Goal: Transaction & Acquisition: Purchase product/service

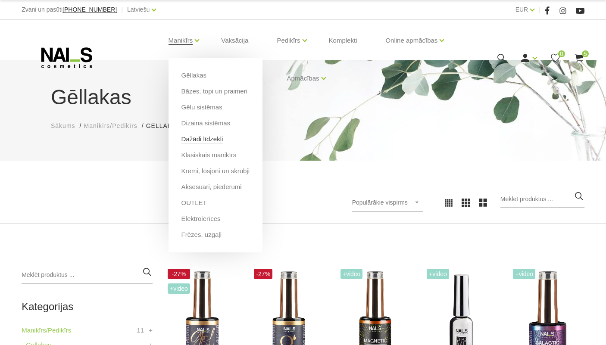
click at [200, 142] on link "Dažādi līdzekļi" at bounding box center [203, 139] width 42 height 9
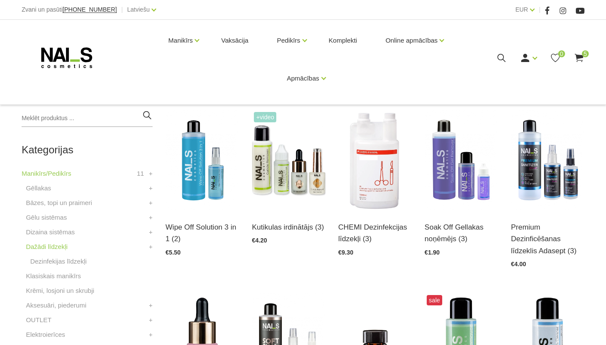
scroll to position [195, 0]
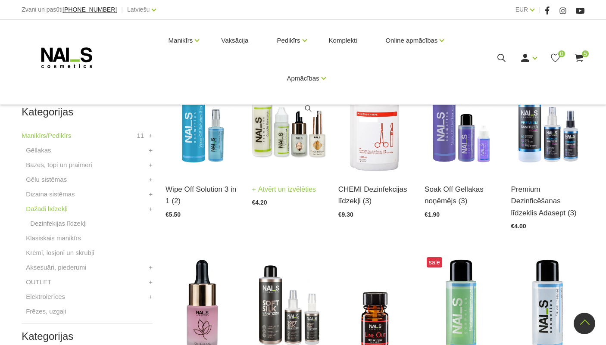
click at [277, 147] on img at bounding box center [288, 122] width 73 height 101
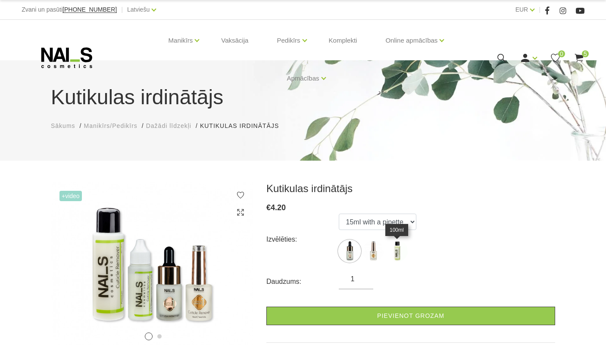
click at [399, 254] on img at bounding box center [397, 252] width 22 height 22
select select "365"
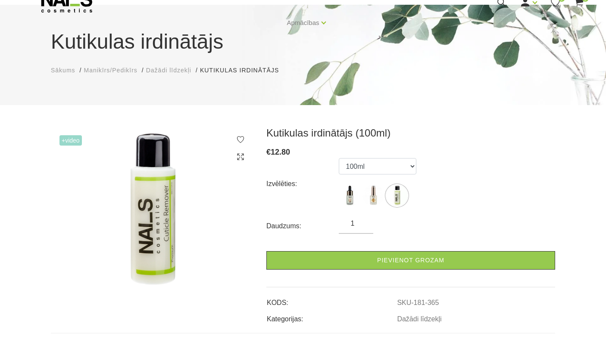
scroll to position [78, 0]
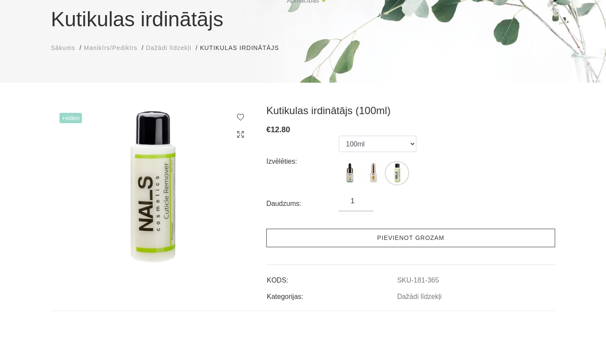
click at [399, 243] on link "Pievienot grozam" at bounding box center [410, 238] width 289 height 19
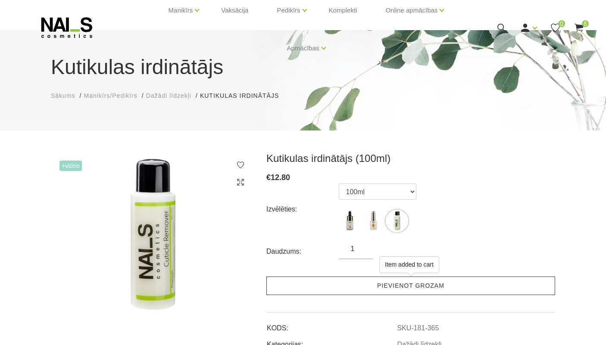
scroll to position [0, 0]
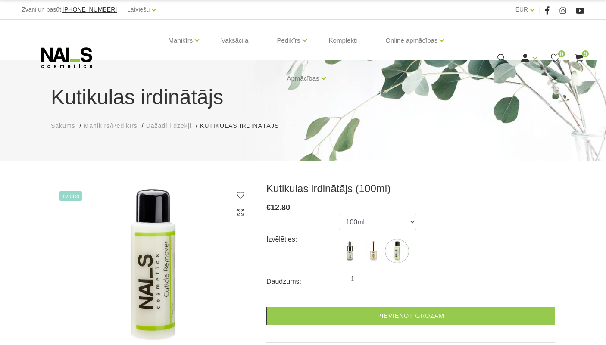
click at [576, 57] on icon at bounding box center [579, 58] width 11 height 11
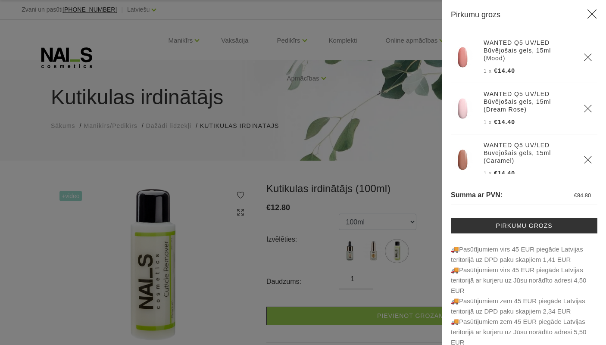
click at [590, 53] on icon "Delete" at bounding box center [588, 57] width 9 height 9
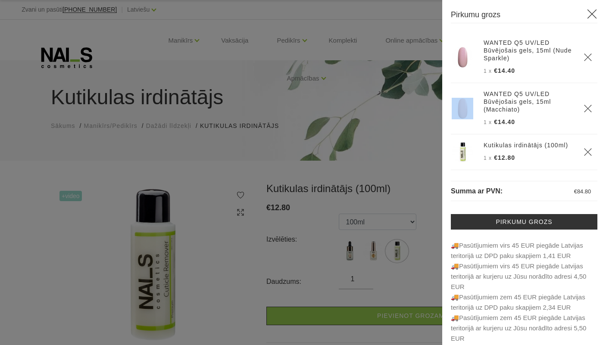
click at [590, 53] on icon "Delete" at bounding box center [588, 57] width 9 height 9
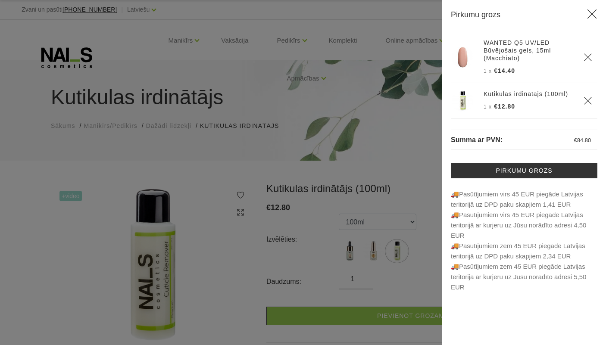
click at [590, 53] on icon "Delete" at bounding box center [588, 57] width 9 height 9
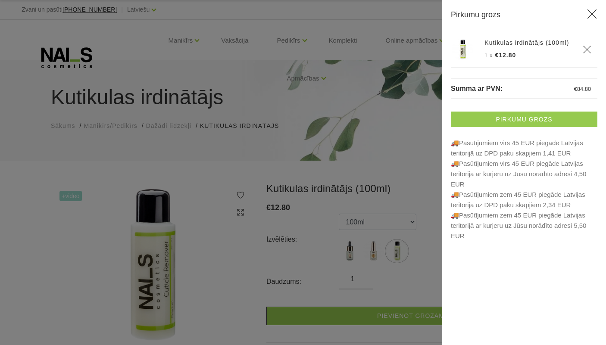
click at [547, 125] on link "Pirkumu grozs" at bounding box center [524, 120] width 147 height 16
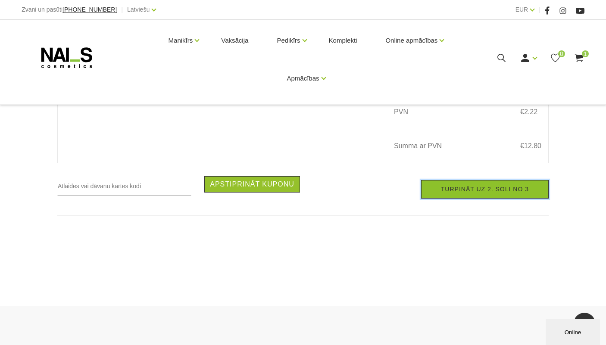
click at [457, 191] on link "Turpināt uz 2. soli no 3" at bounding box center [485, 189] width 128 height 19
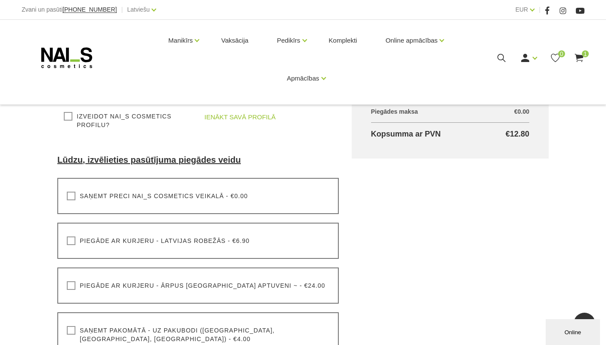
scroll to position [181, 0]
